Goal: Information Seeking & Learning: Learn about a topic

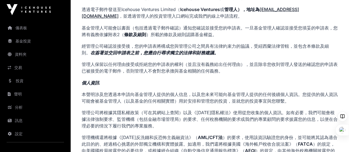
scroll to position [165, 0]
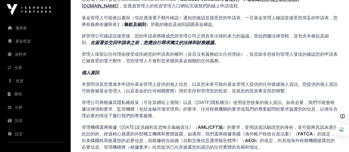
click at [190, 9] on font "[EMAIL_ADDRESS][DOMAIN_NAME]" at bounding box center [190, 2] width 217 height 12
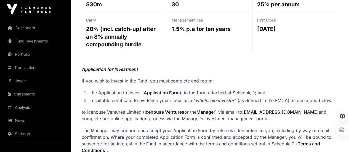
scroll to position [55, 0]
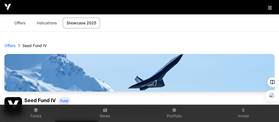
drag, startPoint x: 329, startPoint y: 0, endPoint x: 165, endPoint y: 46, distance: 170.1
click at [165, 46] on header "Offers Seed Fund IV Seed Fund IV Fund An early-stage venture fund that will inv…" at bounding box center [139, 111] width 270 height 158
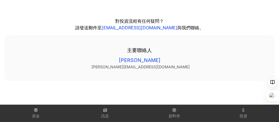
scroll to position [607, 0]
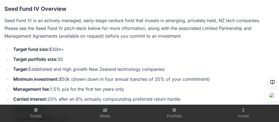
scroll to position [176, 0]
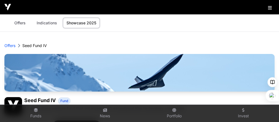
click at [49, 28] on link "Indications" at bounding box center [47, 23] width 28 height 10
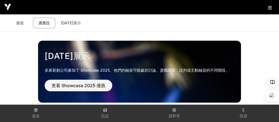
click at [23, 25] on font "優惠" at bounding box center [20, 22] width 8 height 5
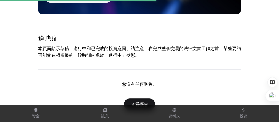
scroll to position [132, 0]
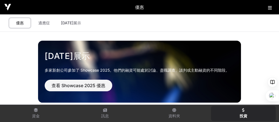
scroll to position [44, 0]
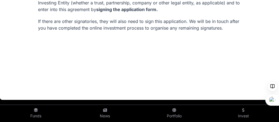
scroll to position [2278, 0]
